Goal: Task Accomplishment & Management: Use online tool/utility

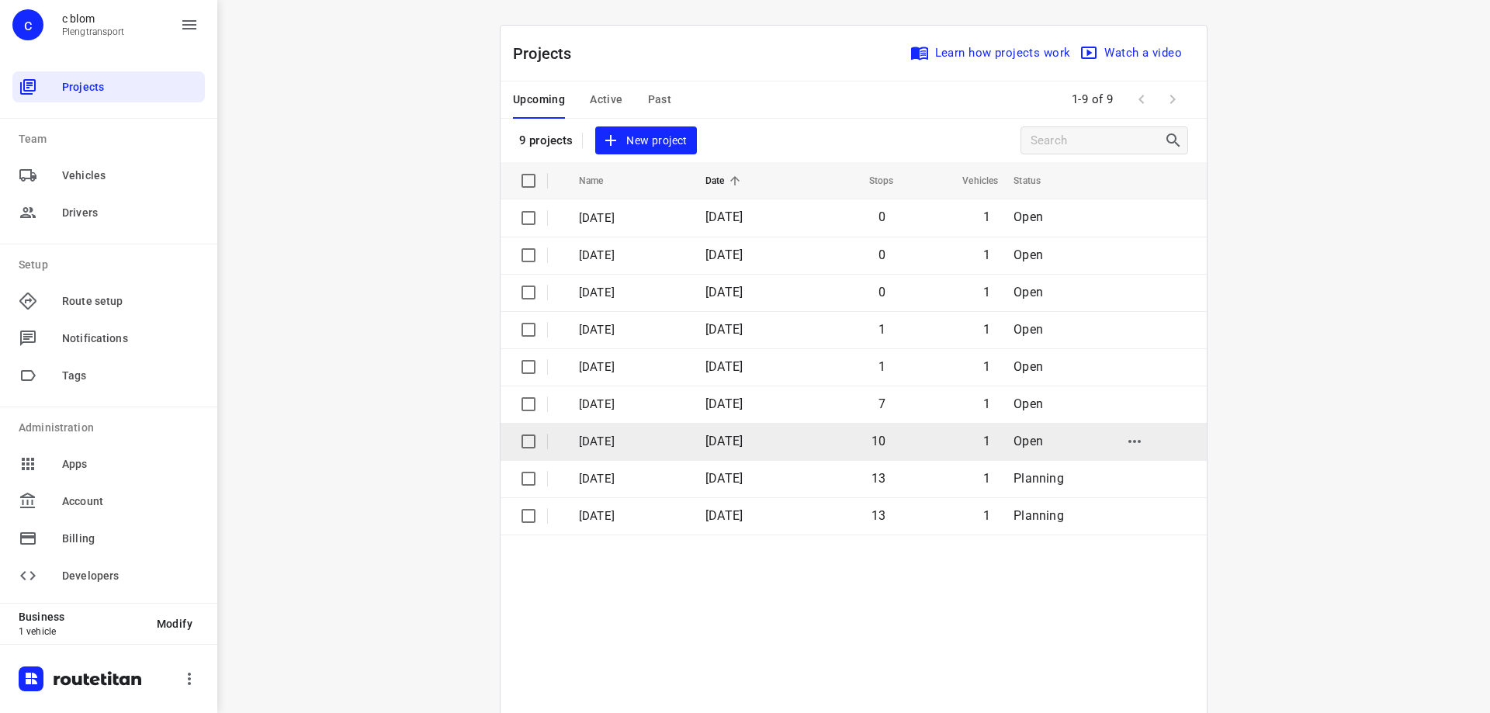
click at [630, 433] on p "[DATE]" at bounding box center [630, 442] width 103 height 18
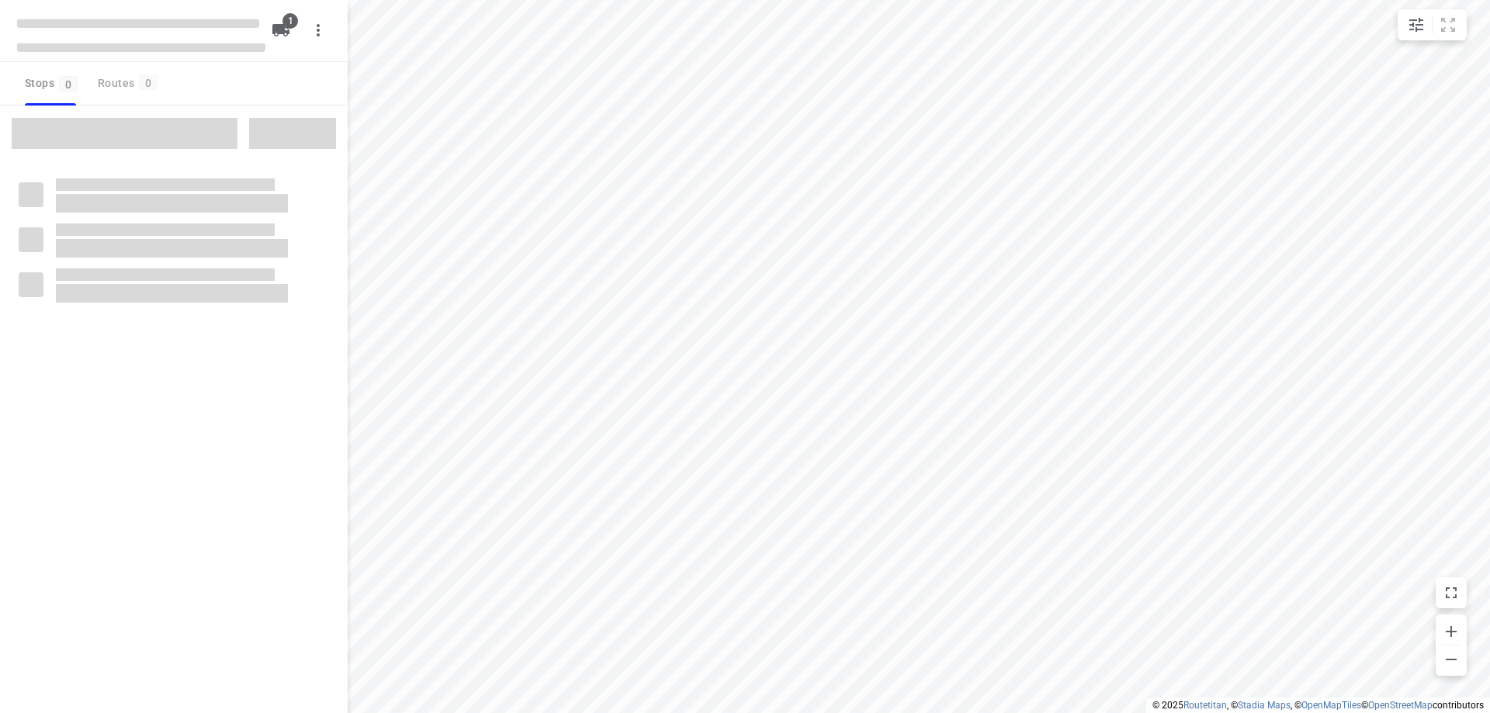
type input "distance"
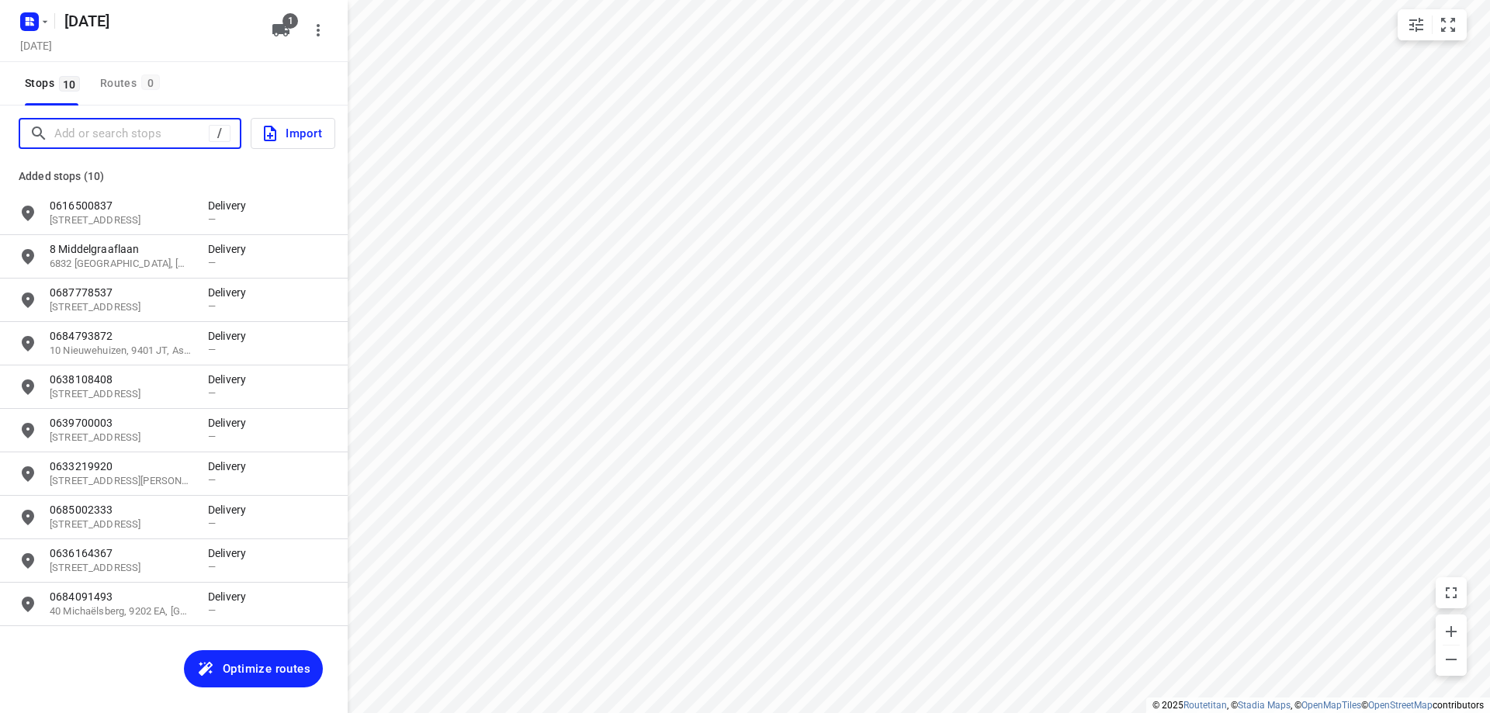
click at [75, 137] on input "Add or search stops" at bounding box center [131, 134] width 154 height 24
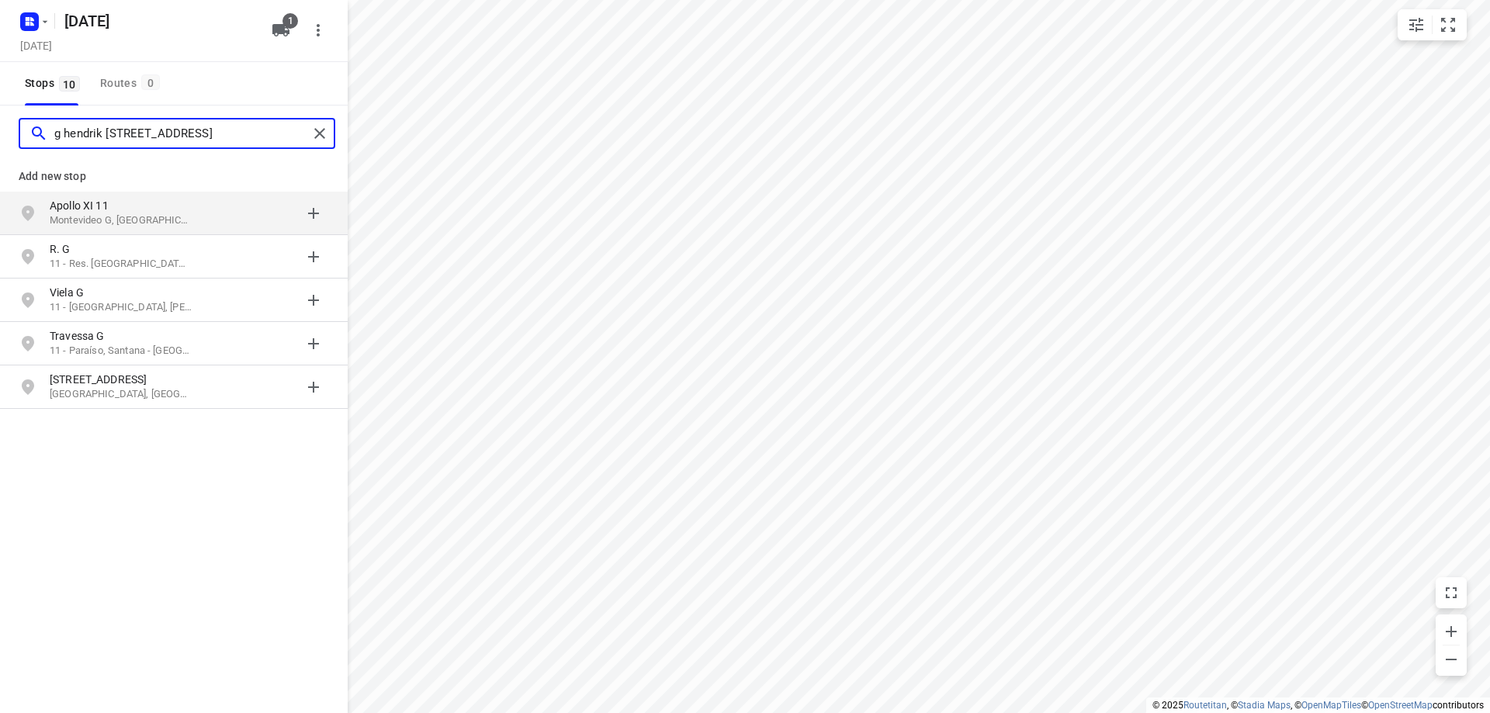
click at [60, 132] on input "g hendrik [STREET_ADDRESS]" at bounding box center [181, 134] width 254 height 24
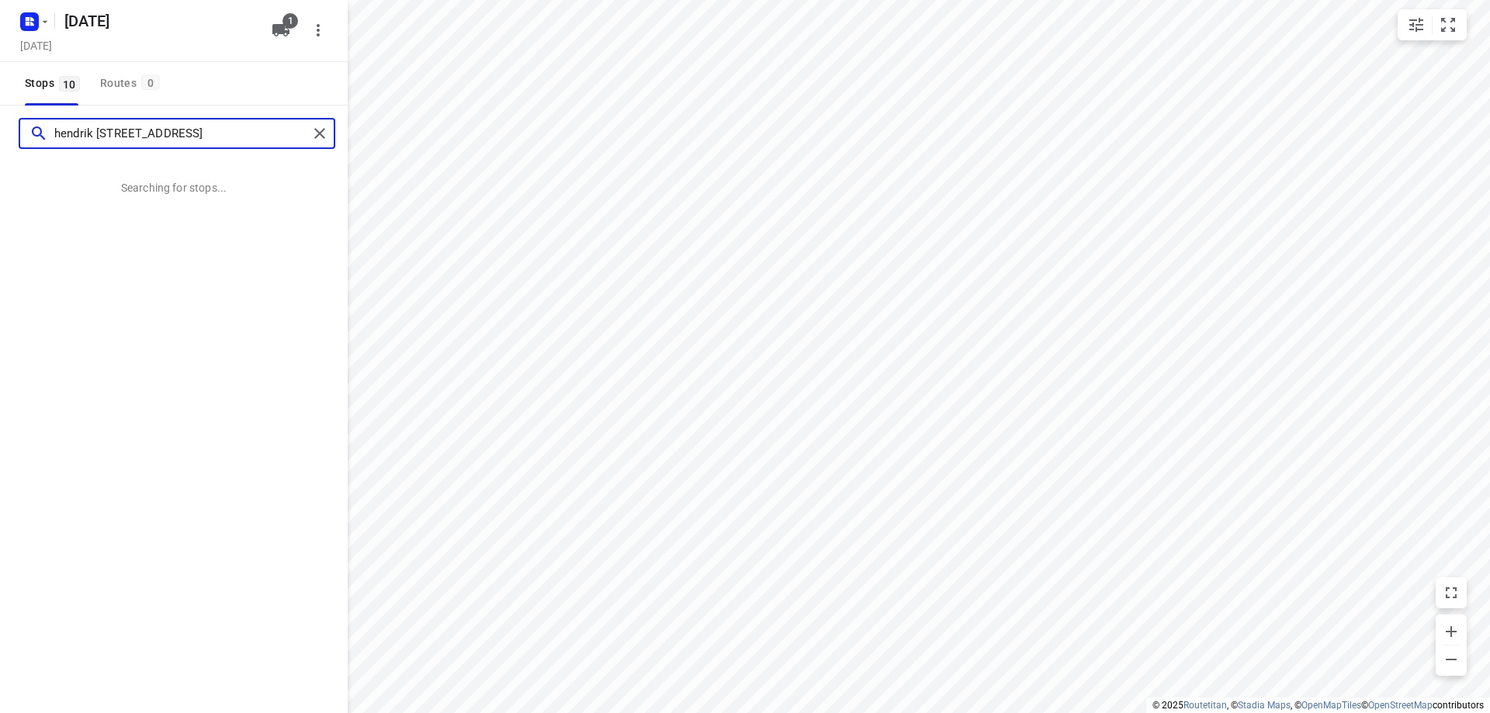
click at [224, 125] on input "hendrik [STREET_ADDRESS]" at bounding box center [181, 134] width 254 height 24
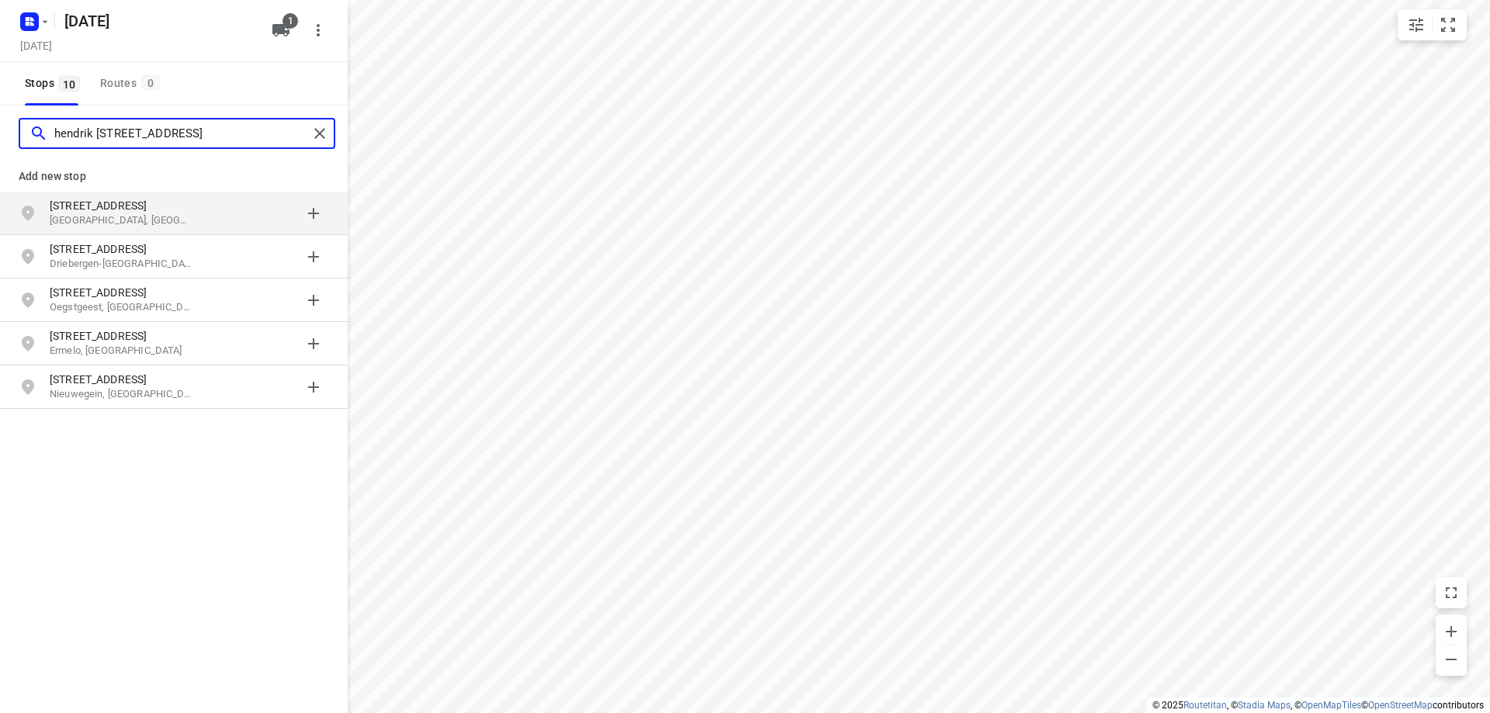
click at [54, 129] on input "hendrik [STREET_ADDRESS]" at bounding box center [181, 134] width 254 height 24
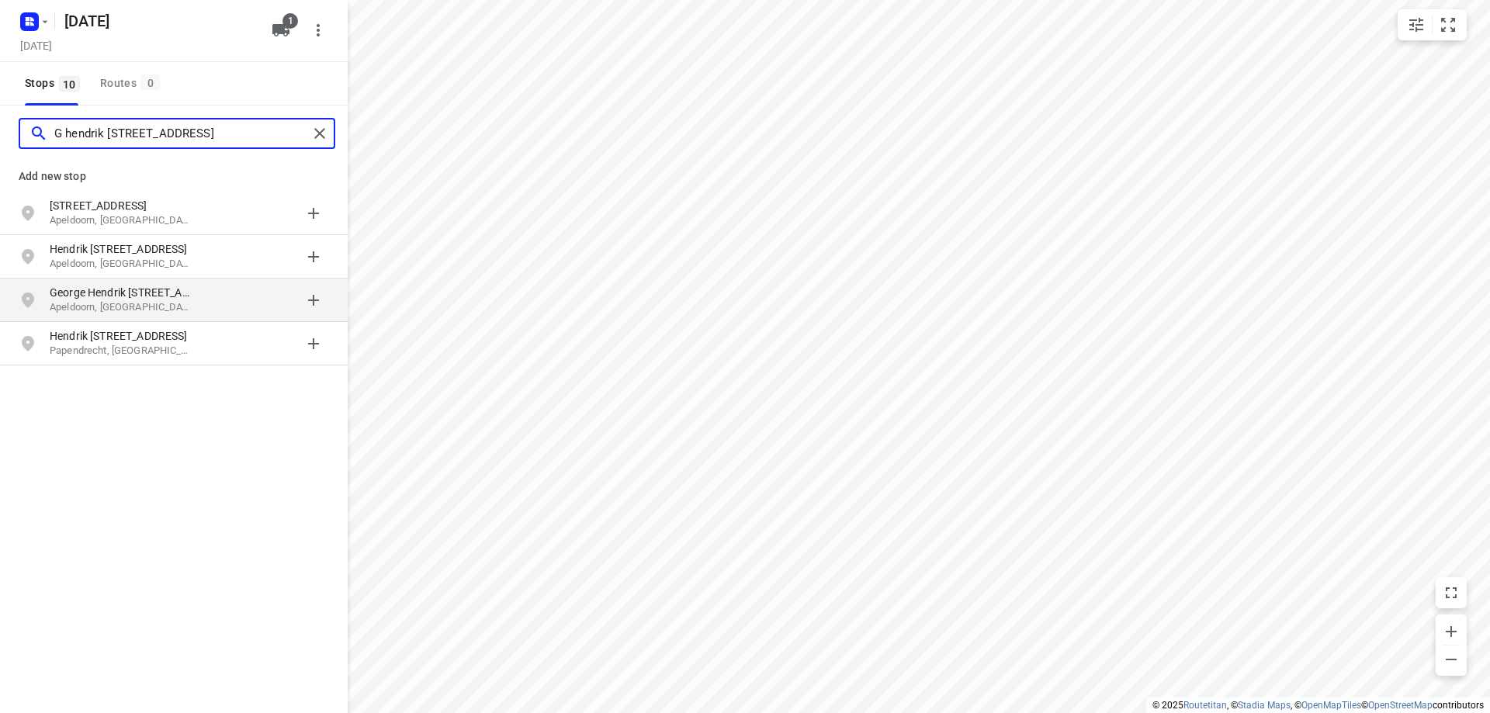
type input "G hendrik [STREET_ADDRESS]"
click at [137, 300] on p "Apeldoorn, [GEOGRAPHIC_DATA]" at bounding box center [121, 307] width 143 height 15
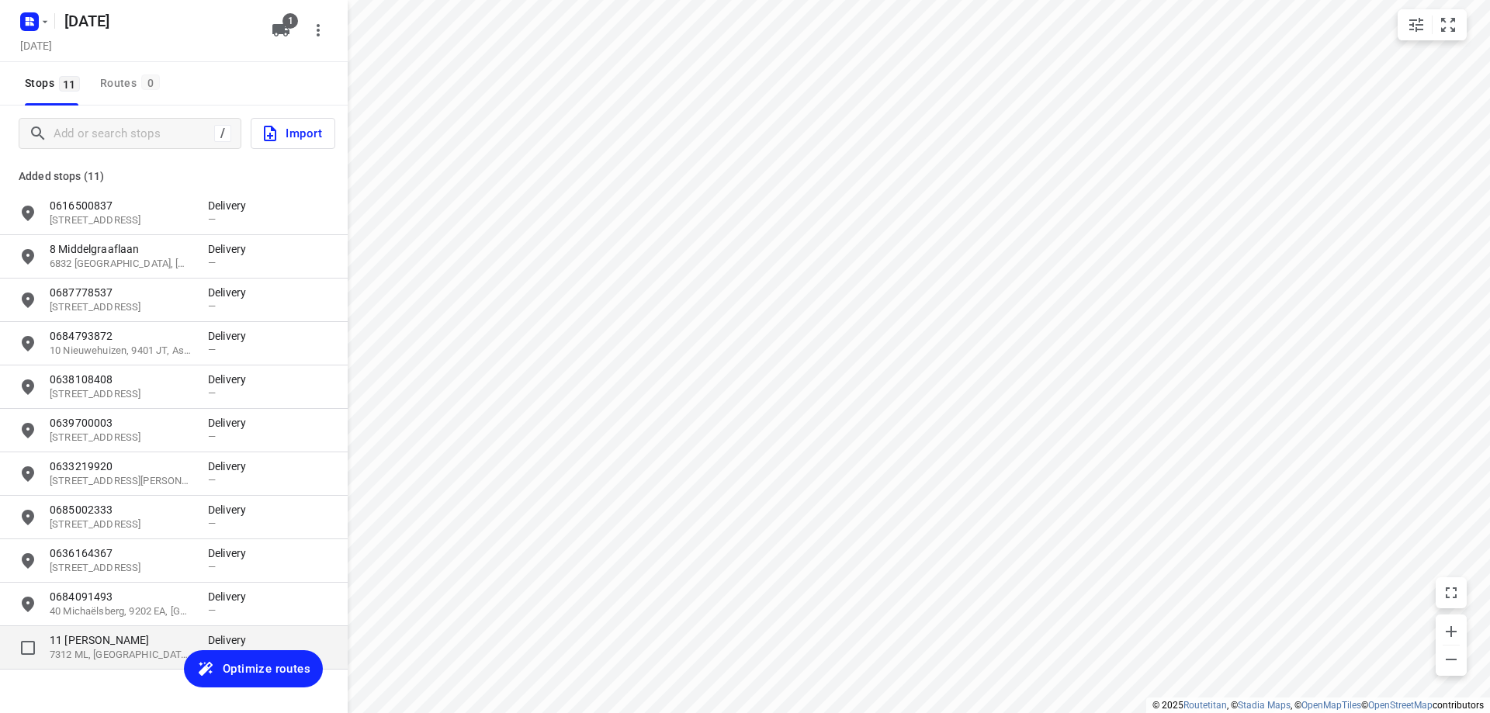
click at [126, 650] on p "7312 ML, [GEOGRAPHIC_DATA], [GEOGRAPHIC_DATA]" at bounding box center [121, 655] width 143 height 15
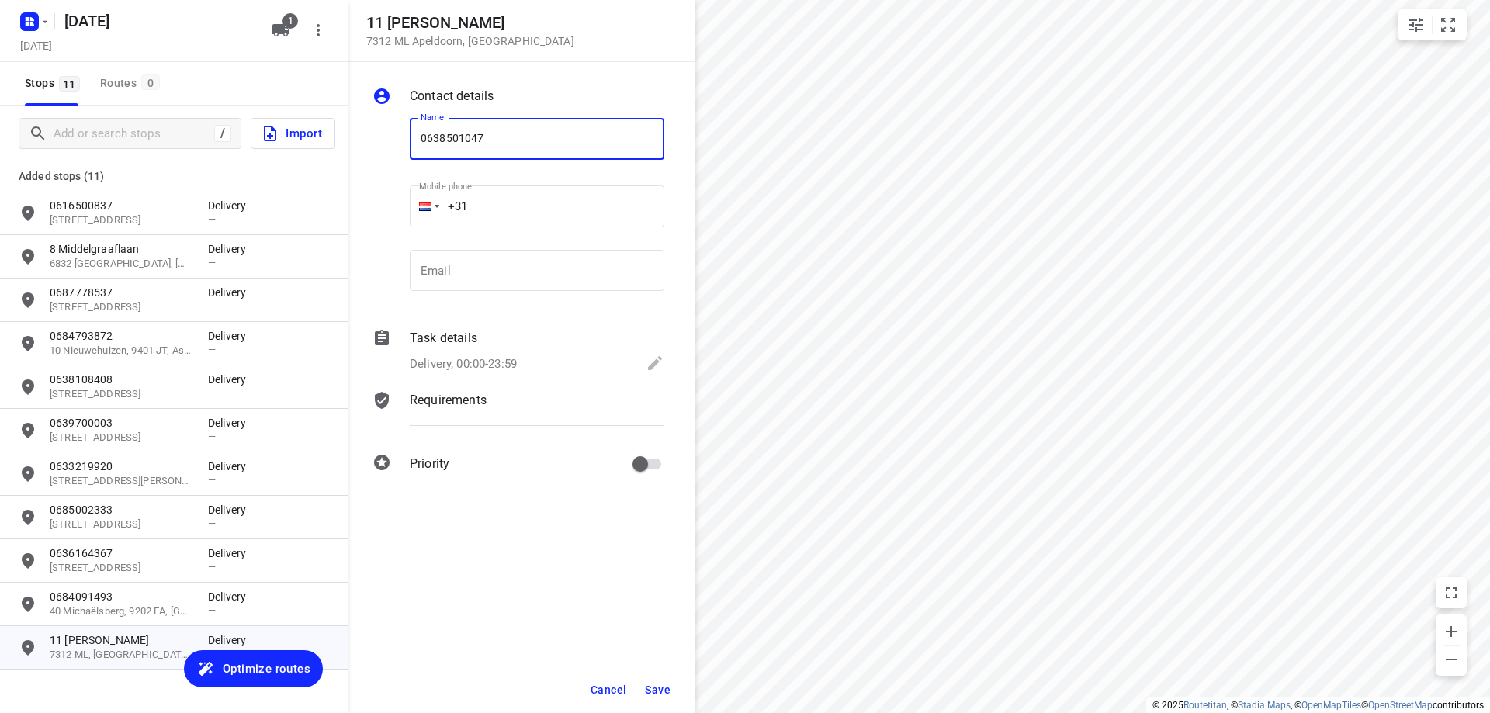
type input "0638501047"
click at [665, 689] on span "Save" at bounding box center [658, 690] width 26 height 12
